Goal: Task Accomplishment & Management: Complete application form

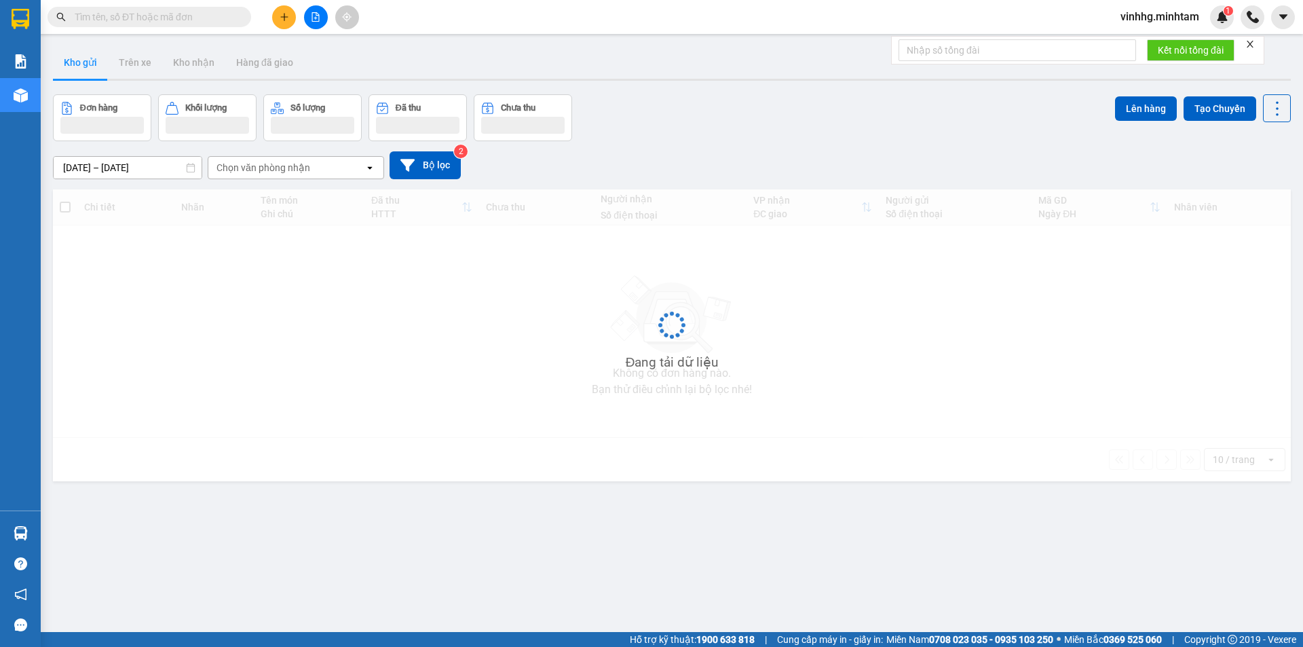
click at [132, 21] on input "text" at bounding box center [155, 16] width 160 height 15
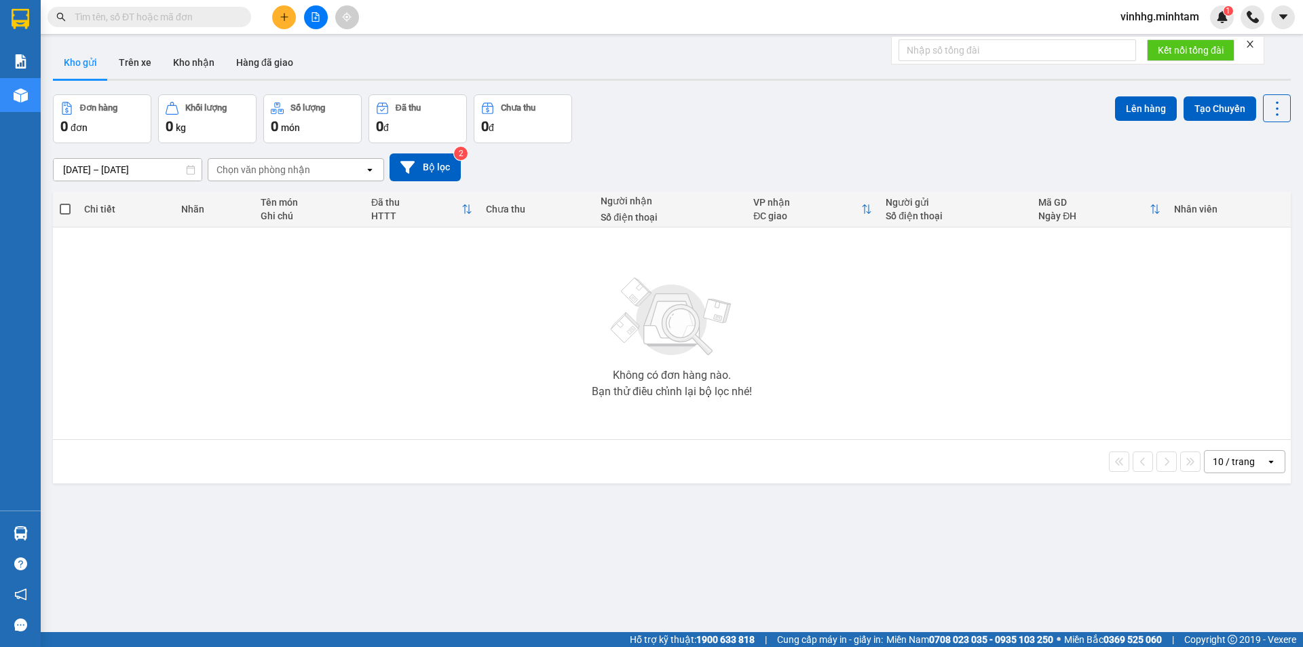
type input "Y"
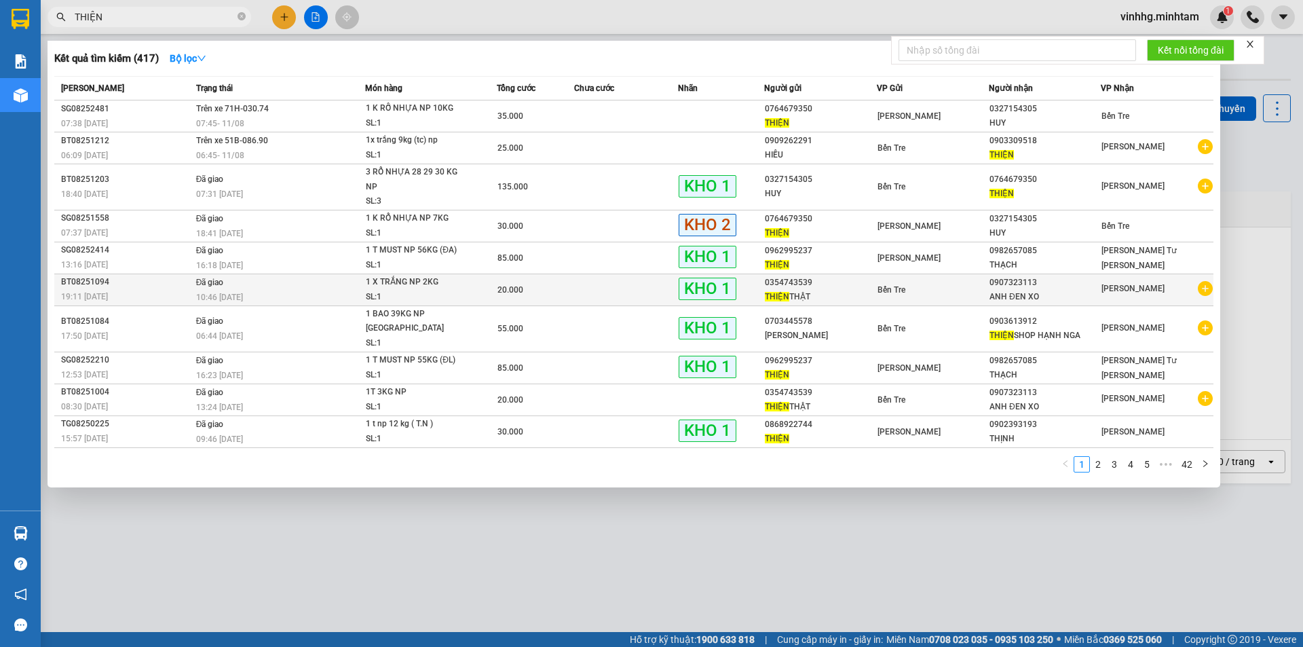
type input "THIỆN"
click at [575, 292] on td at bounding box center [626, 289] width 104 height 32
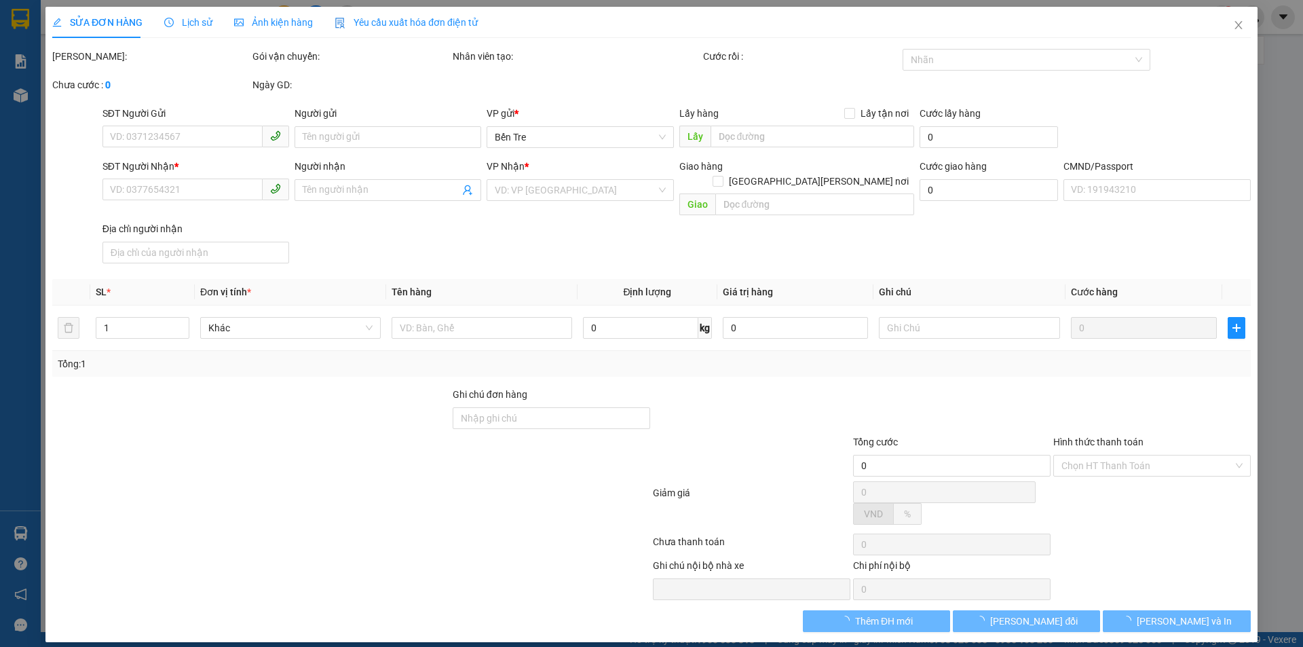
type input "0354743539"
type input "THIỆN THẬT"
type input "0907323113"
type input "ANH ĐEN XO"
type input "20.000"
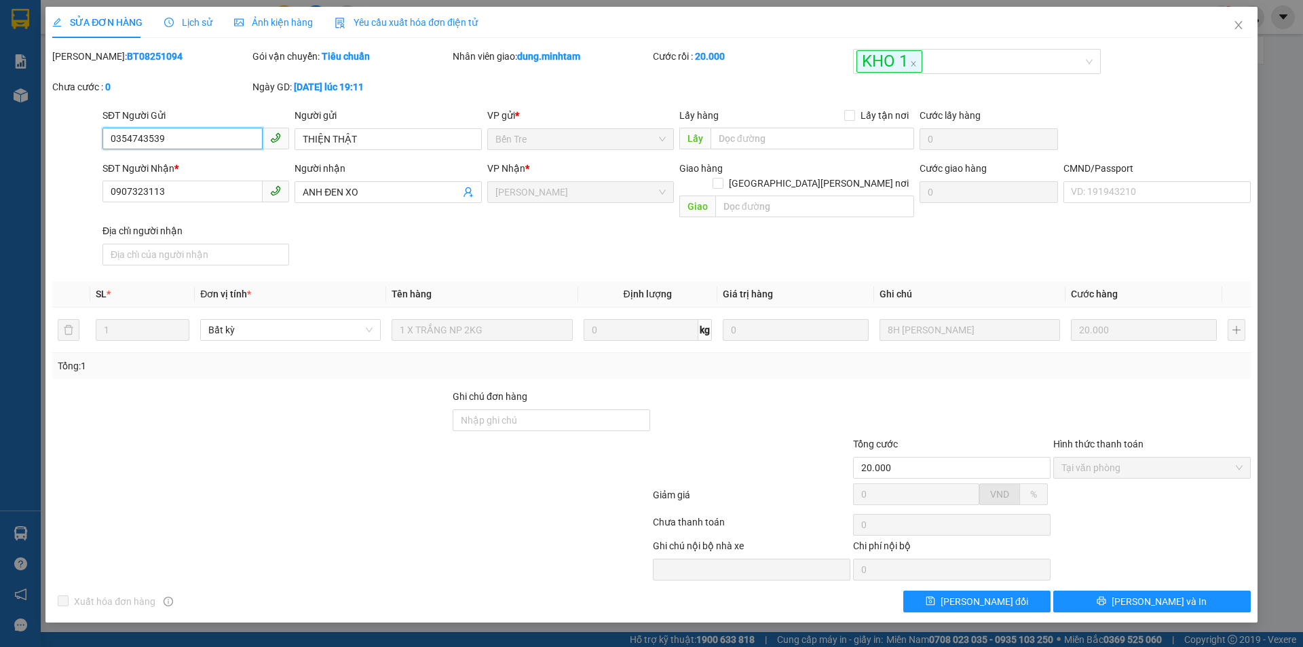
click at [178, 145] on input "0354743539" at bounding box center [182, 139] width 160 height 22
click at [1240, 24] on icon "close" at bounding box center [1237, 25] width 7 height 8
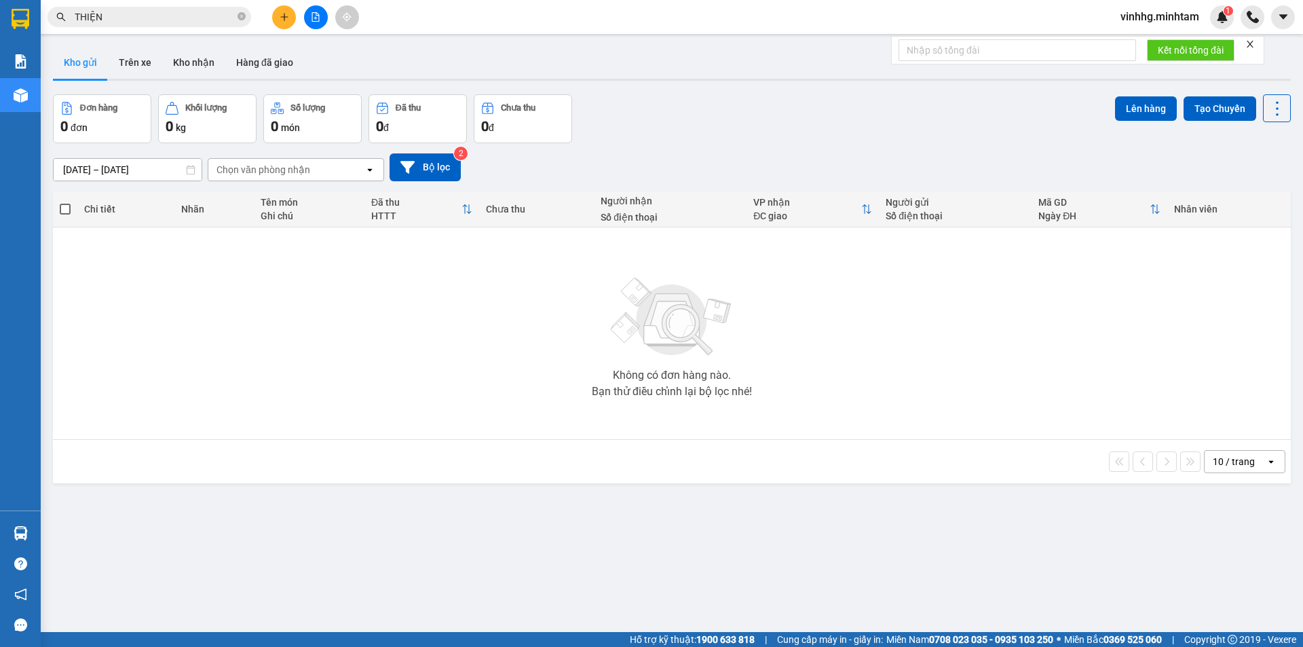
click at [161, 21] on input "THIỆN" at bounding box center [155, 16] width 160 height 15
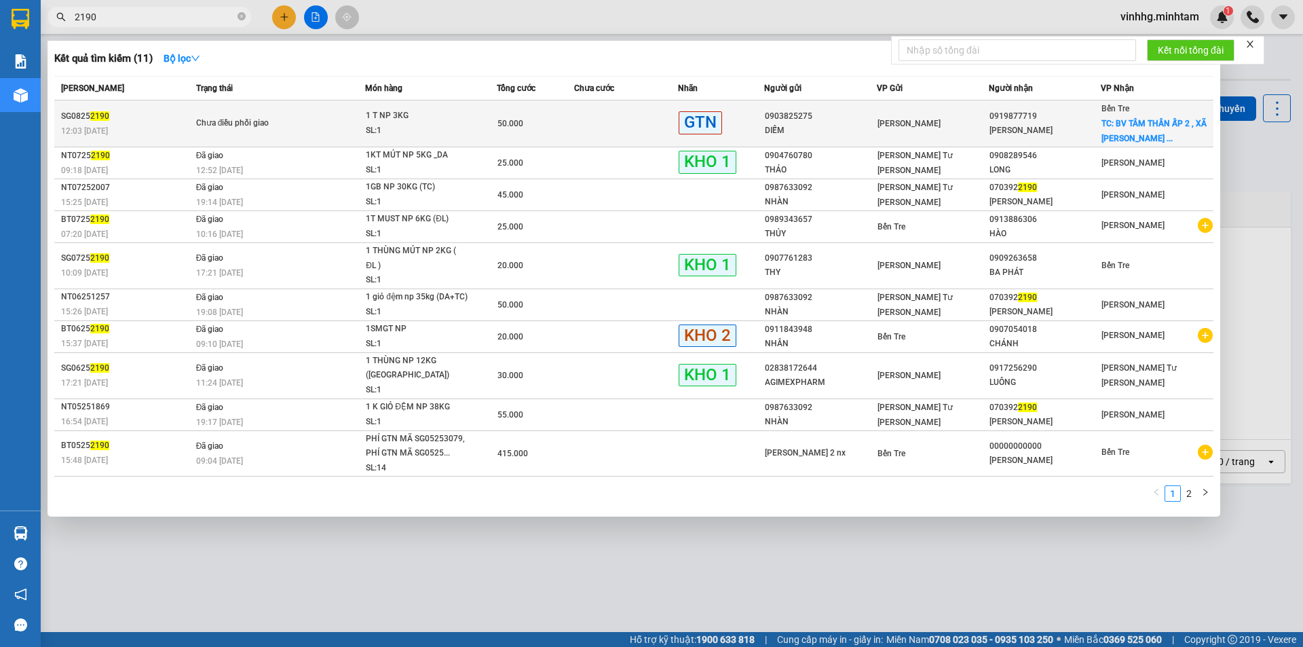
type input "2190"
click at [164, 138] on div "12:03 [DATE]" at bounding box center [126, 130] width 131 height 15
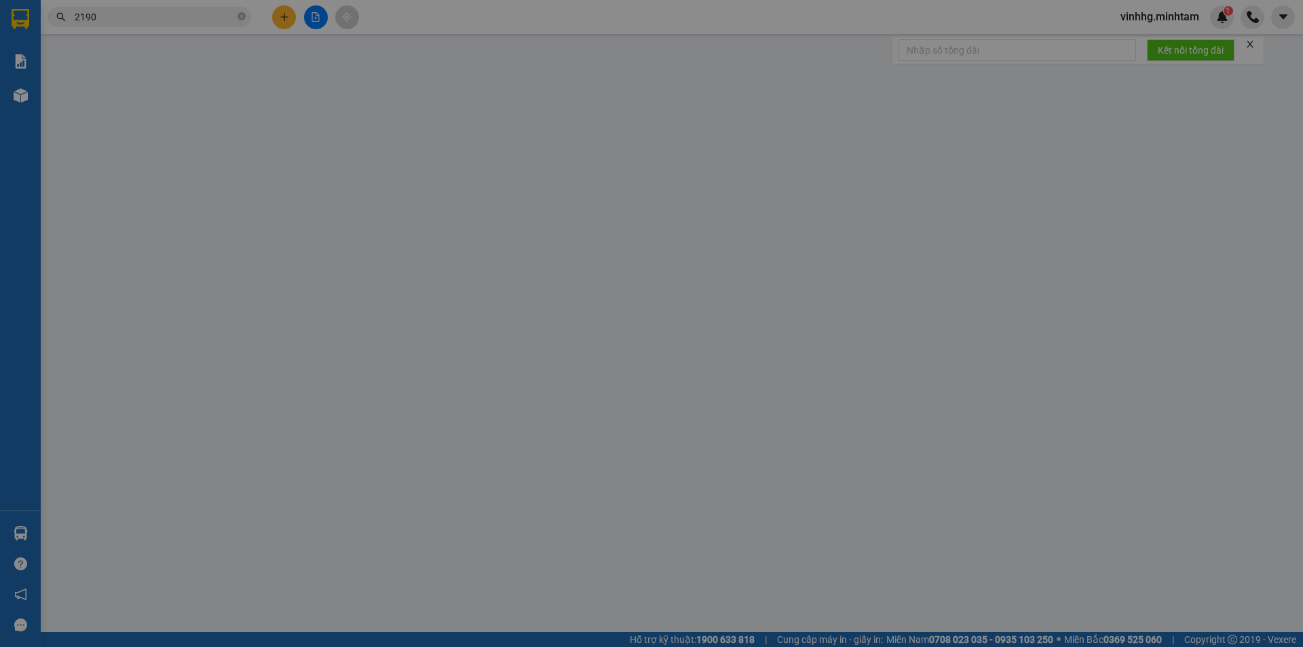
type input "0903825275"
type input "DIỄM"
type input "0919877719"
type input "[PERSON_NAME]"
checkbox input "true"
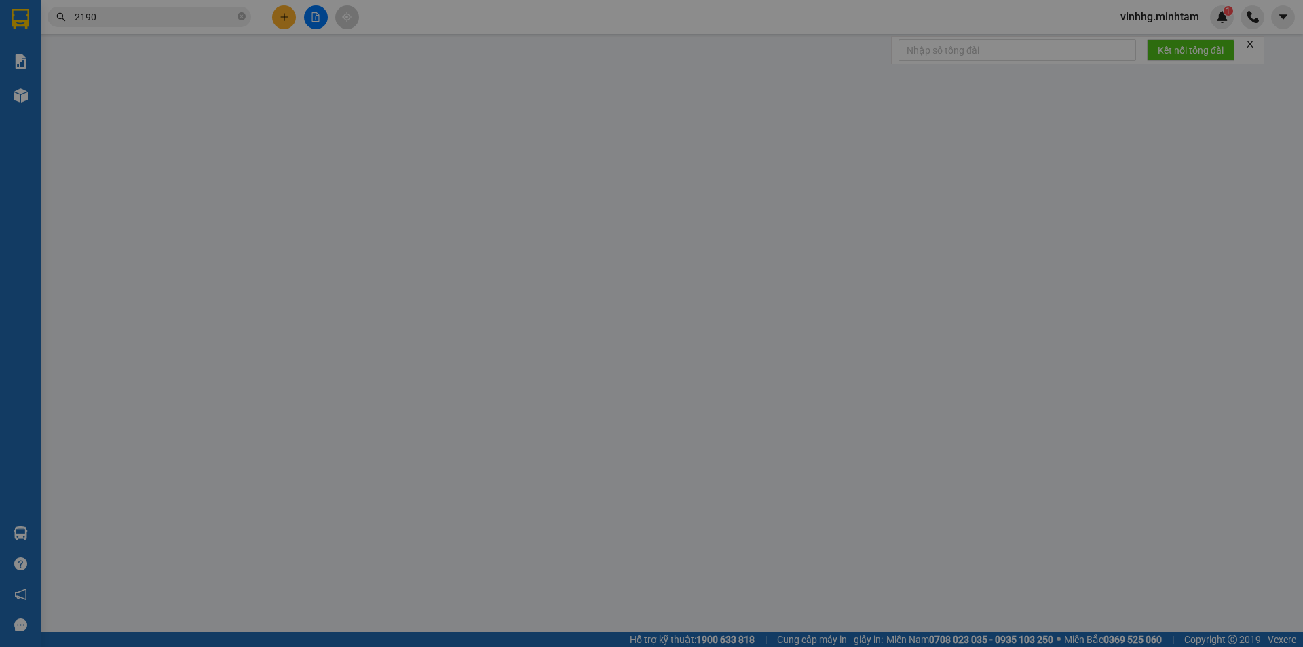
type input "BV TÂM THẦN ẤP 2 , XÃ [PERSON_NAME][GEOGRAPHIC_DATA] , [PERSON_NAME]"
type input "50.000"
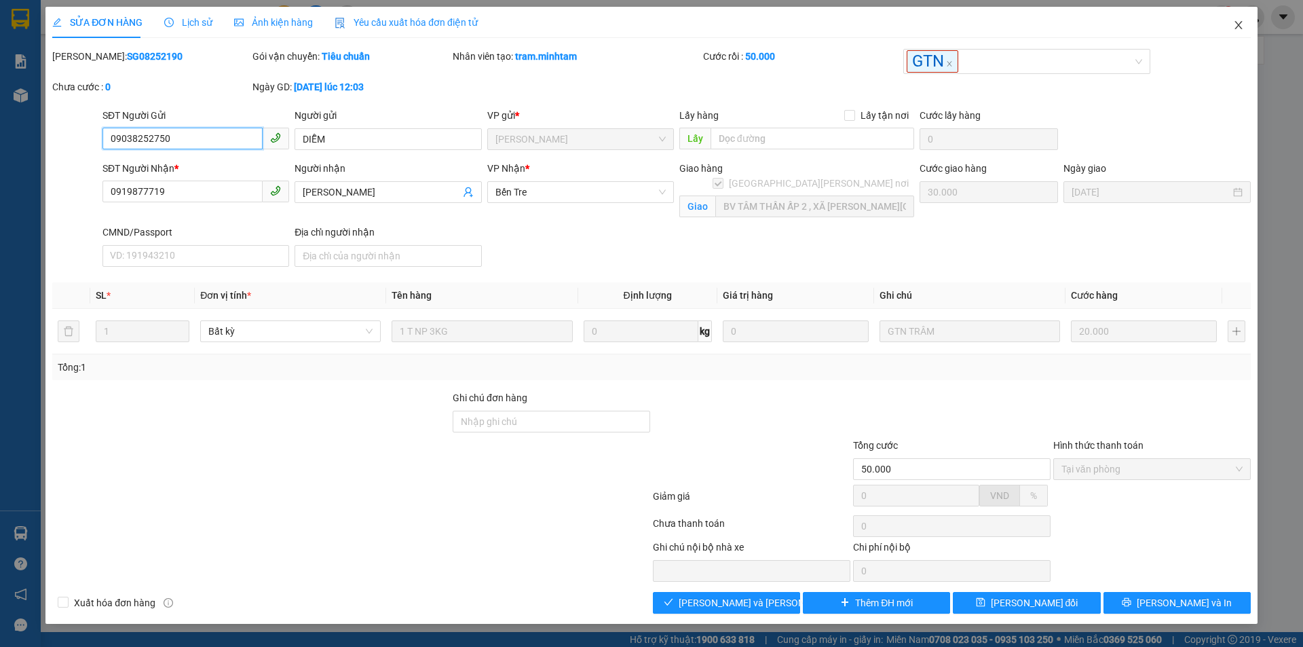
type input "09038252750"
click at [1237, 29] on icon "close" at bounding box center [1238, 25] width 11 height 11
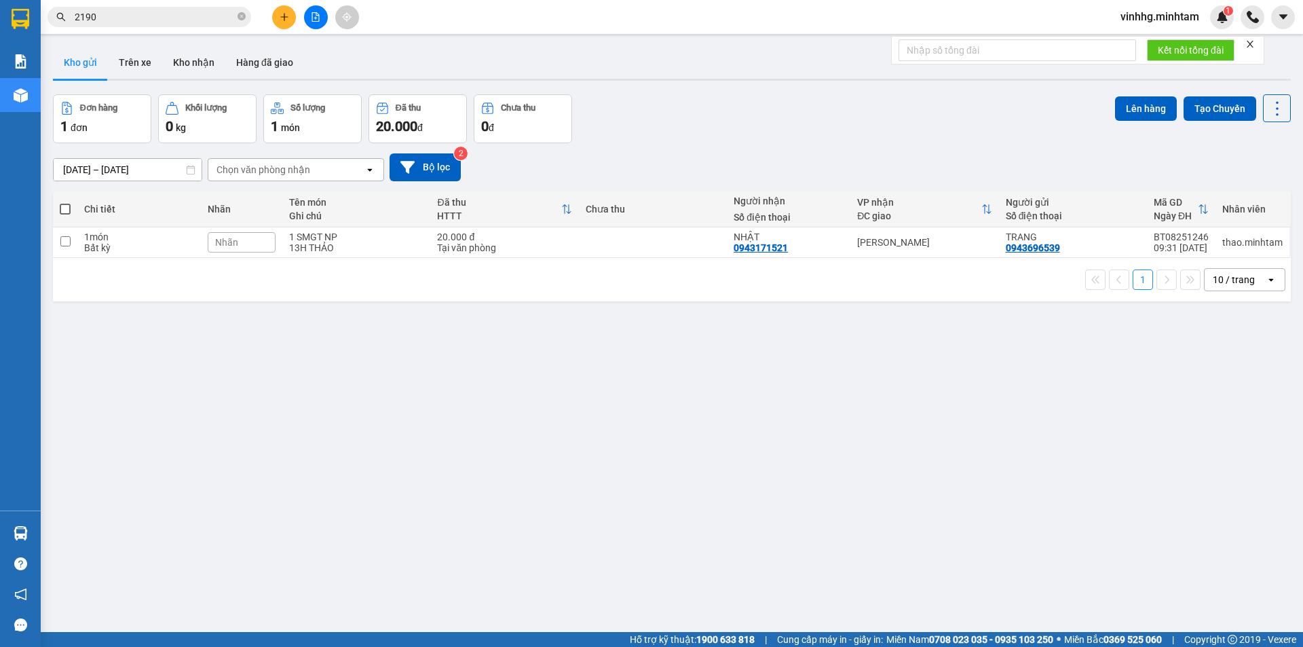
click at [142, 20] on input "2190" at bounding box center [155, 16] width 160 height 15
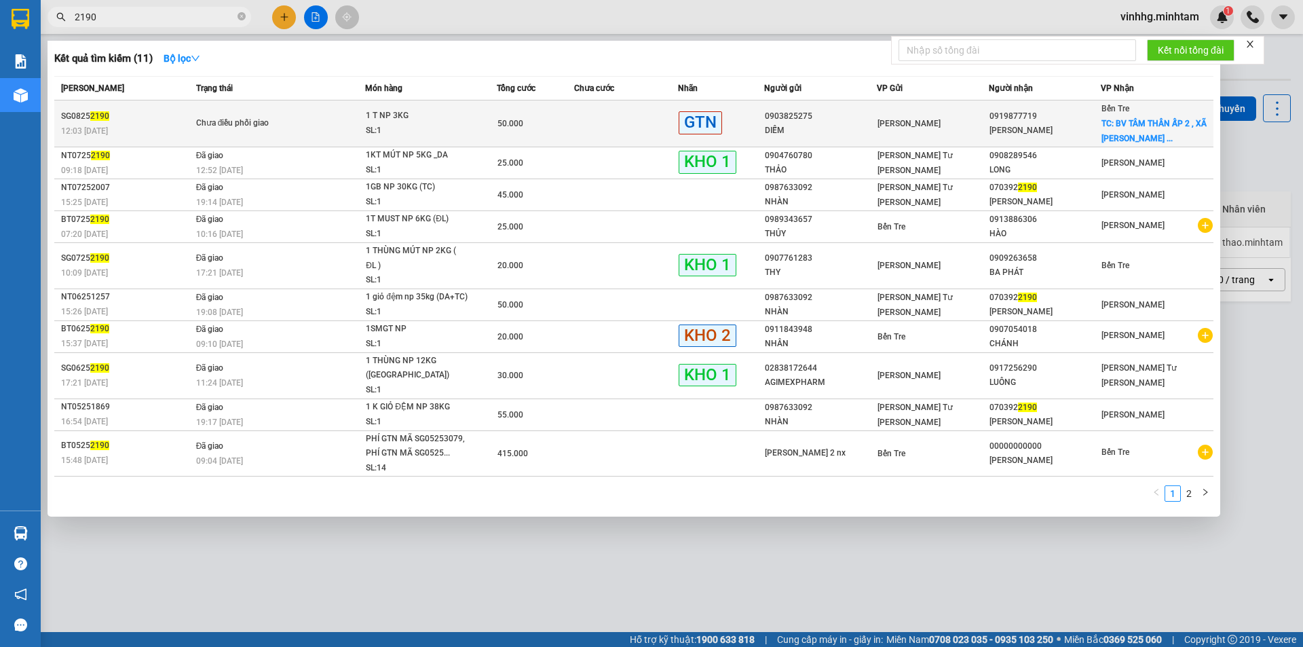
click at [154, 123] on div "12:03 [DATE]" at bounding box center [126, 130] width 131 height 15
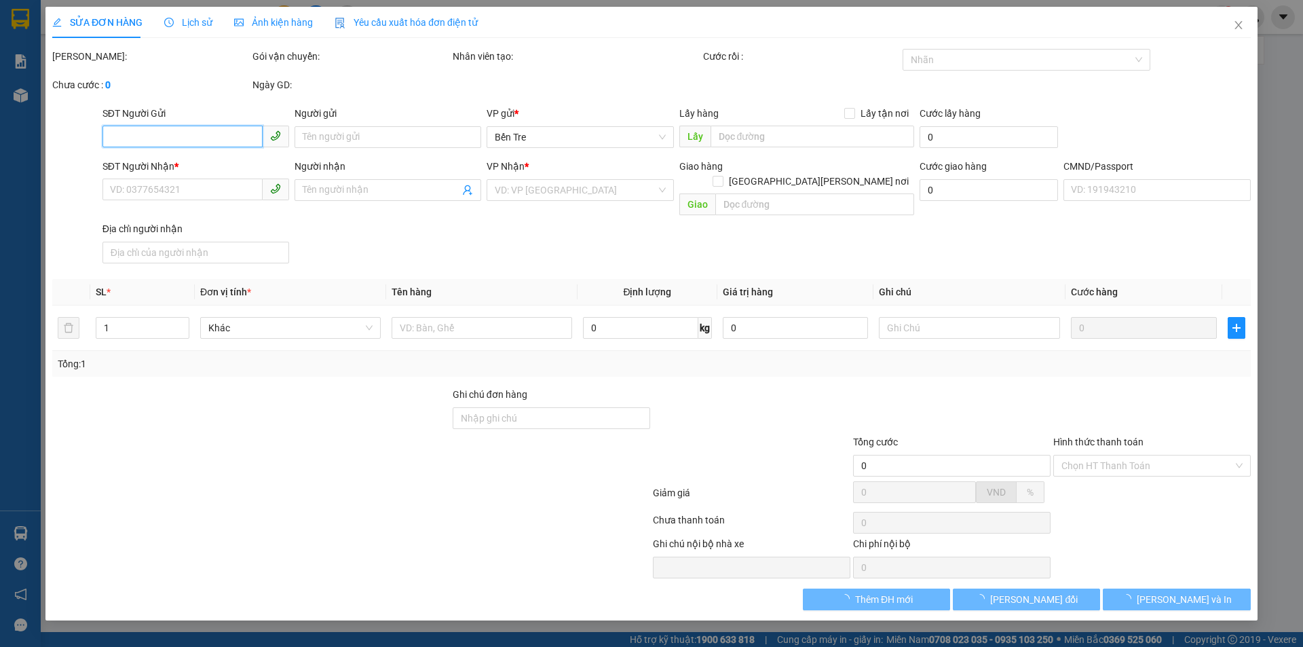
type input "0903825275"
type input "DIỄM"
type input "0919877719"
type input "[PERSON_NAME]"
checkbox input "true"
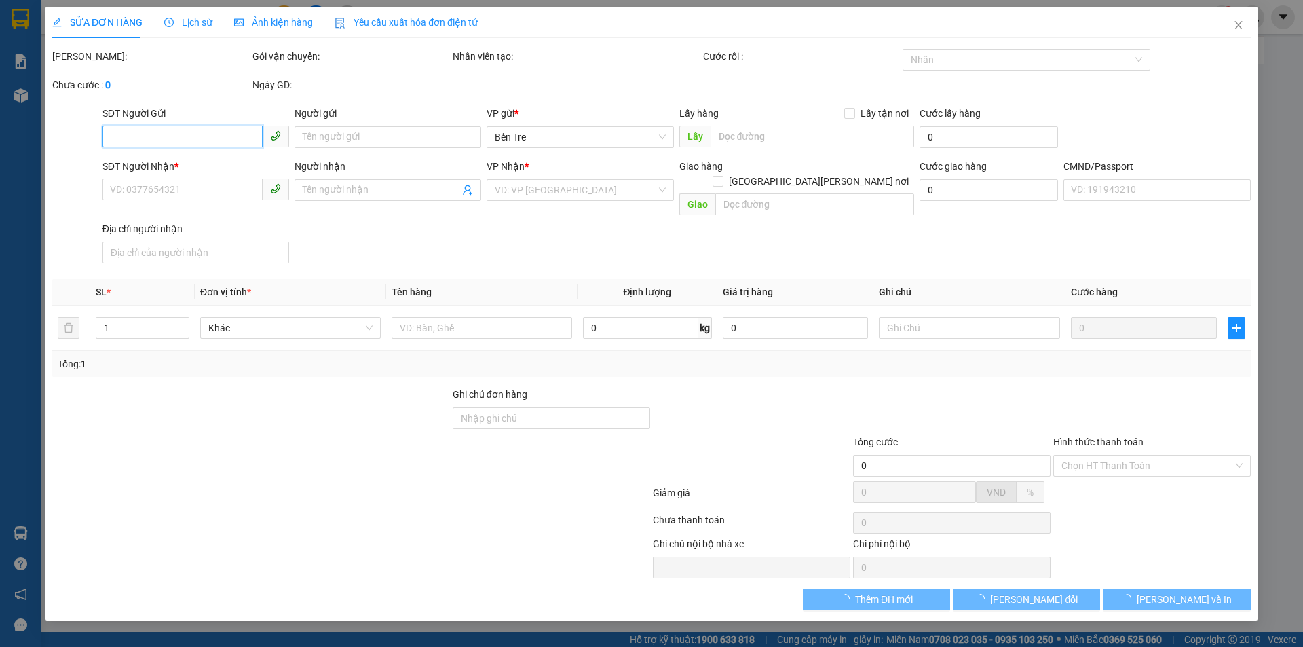
type input "BV TÂM THẦN ẤP 2 , XÃ [PERSON_NAME][GEOGRAPHIC_DATA] , [PERSON_NAME]"
type input "50.000"
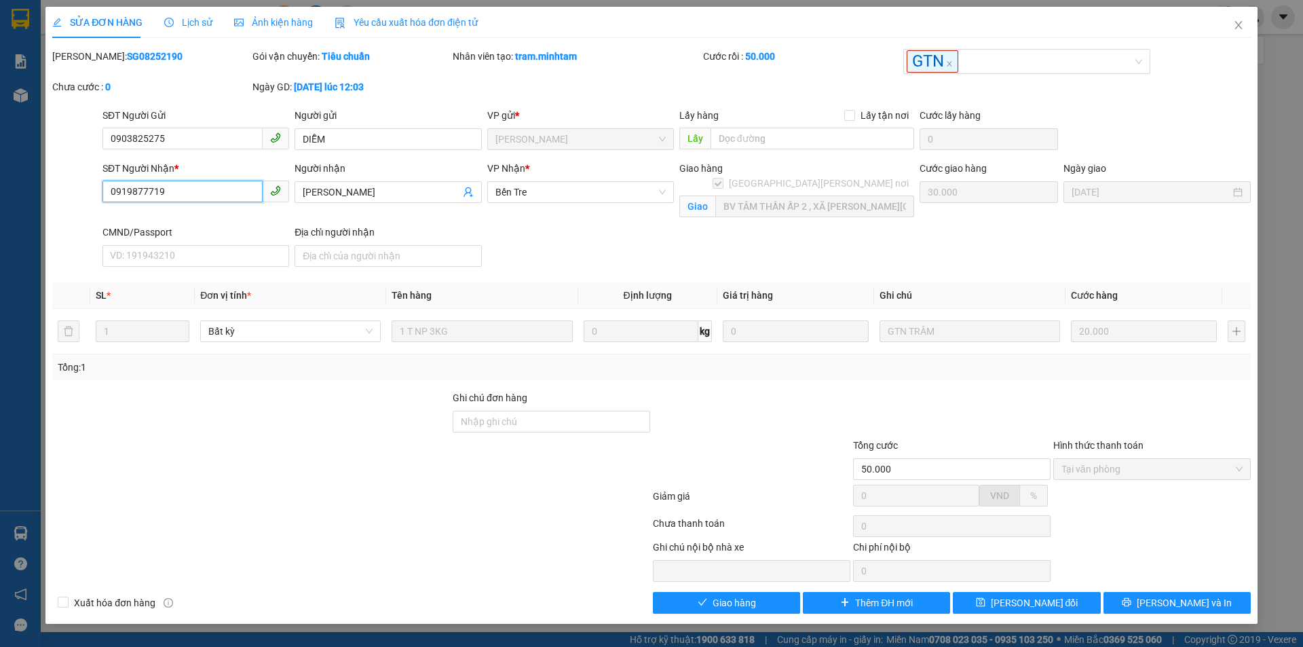
click at [200, 189] on input "0919877719" at bounding box center [182, 191] width 160 height 22
